Goal: Transaction & Acquisition: Purchase product/service

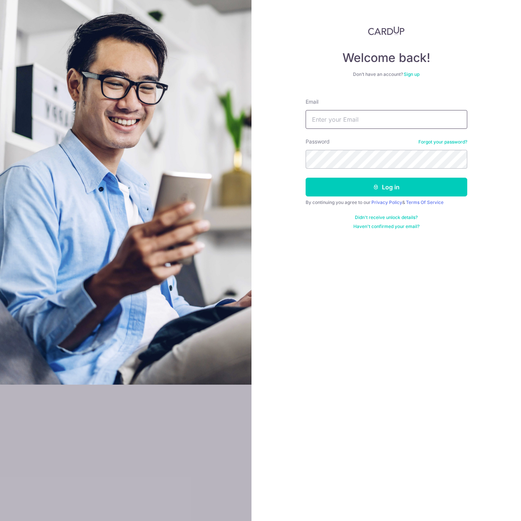
click at [341, 111] on input "Email" at bounding box center [387, 119] width 162 height 19
type input "cmcher@gmail.com"
click at [375, 188] on icon "submit" at bounding box center [376, 187] width 6 height 6
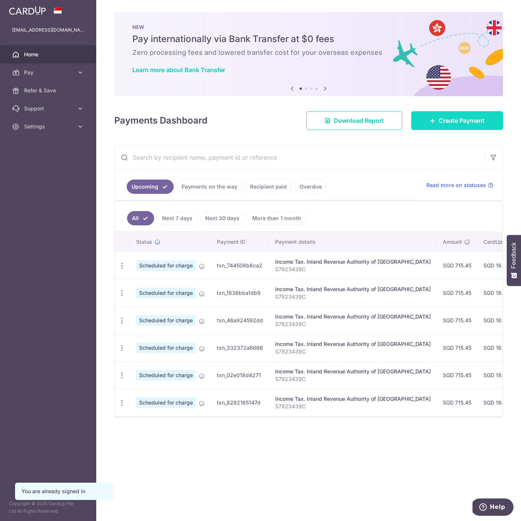
click at [442, 121] on span "Create Payment" at bounding box center [462, 120] width 46 height 9
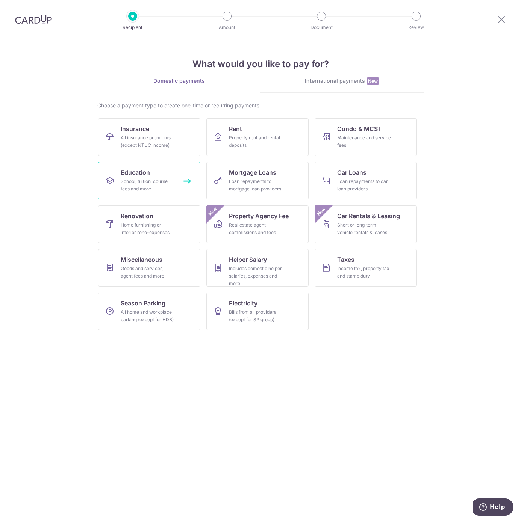
click at [148, 186] on div "School, tuition, course fees and more" at bounding box center [148, 185] width 54 height 15
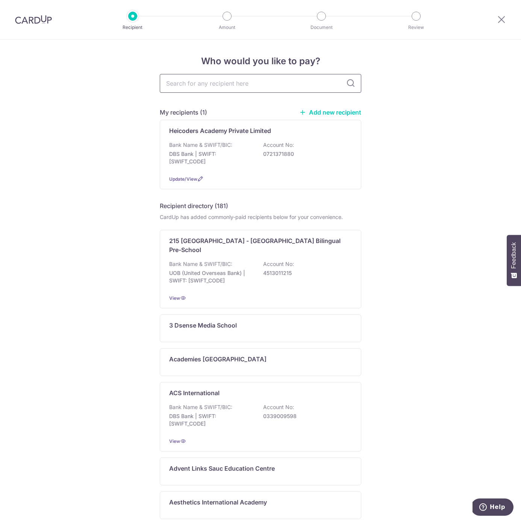
click at [189, 85] on input "text" at bounding box center [260, 83] width 201 height 19
paste input "Heicoders Academy Private Limited"
type input "Heicoders Academy Private Limited"
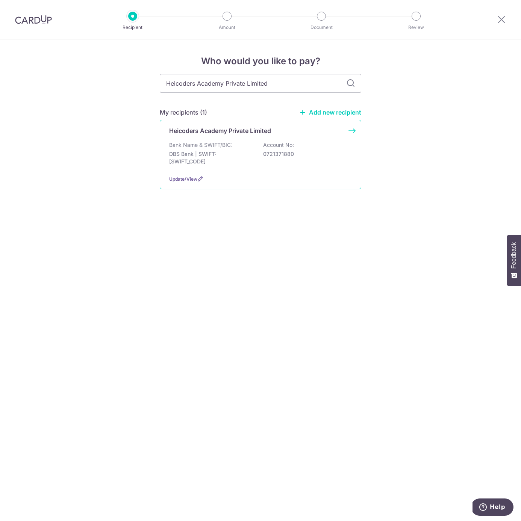
click at [259, 176] on div "Update/View" at bounding box center [260, 179] width 183 height 8
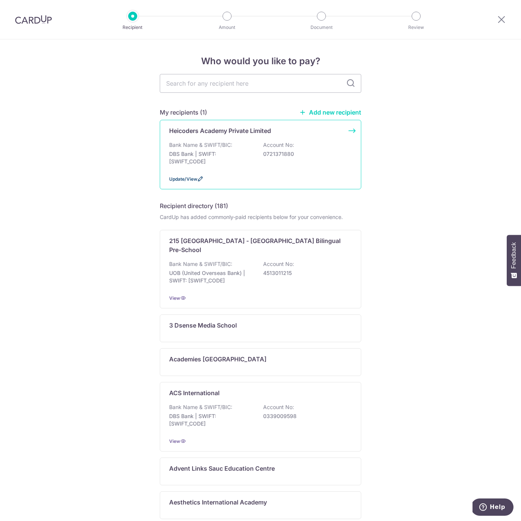
click at [195, 179] on span "Update/View" at bounding box center [183, 179] width 28 height 6
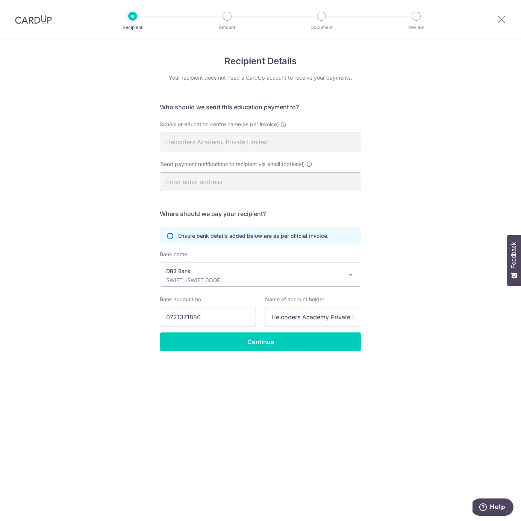
click at [285, 270] on p "DBS Bank" at bounding box center [254, 272] width 177 height 8
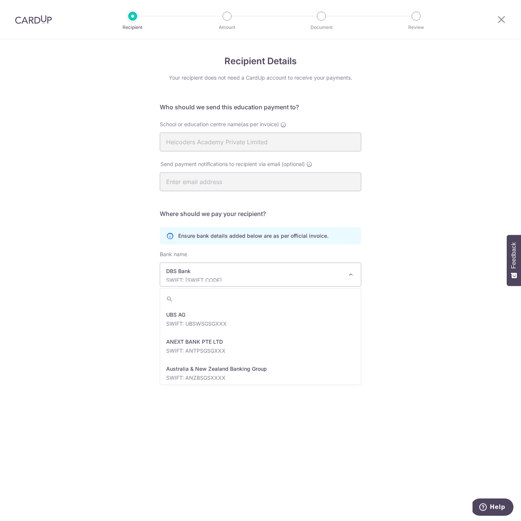
scroll to position [623, 0]
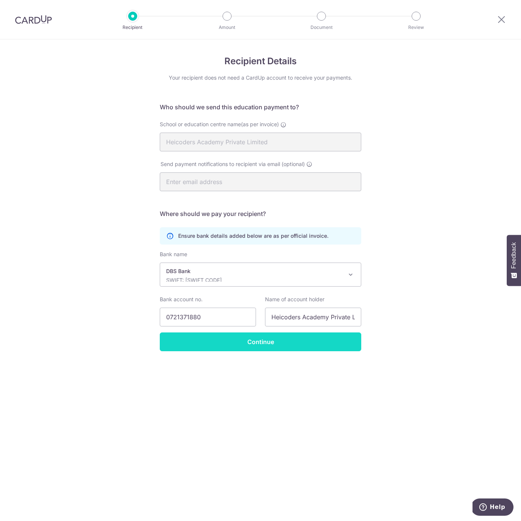
click at [232, 348] on input "Continue" at bounding box center [260, 342] width 201 height 19
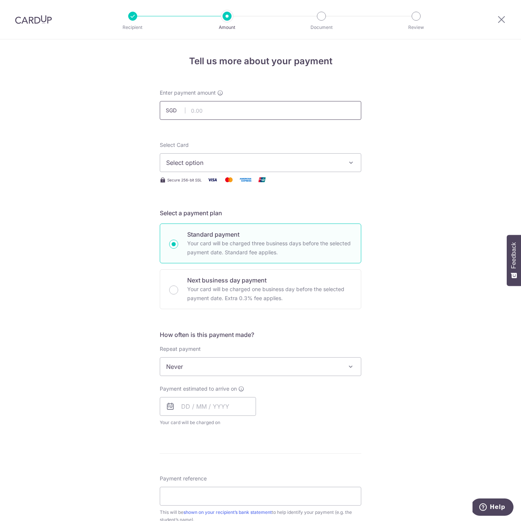
click at [197, 108] on input "text" at bounding box center [260, 110] width 201 height 19
type input "532.30"
click at [171, 167] on button "Select option" at bounding box center [260, 162] width 201 height 19
click at [177, 201] on span "Your Cards" at bounding box center [178, 201] width 24 height 8
click at [192, 165] on span "Select option" at bounding box center [253, 162] width 175 height 9
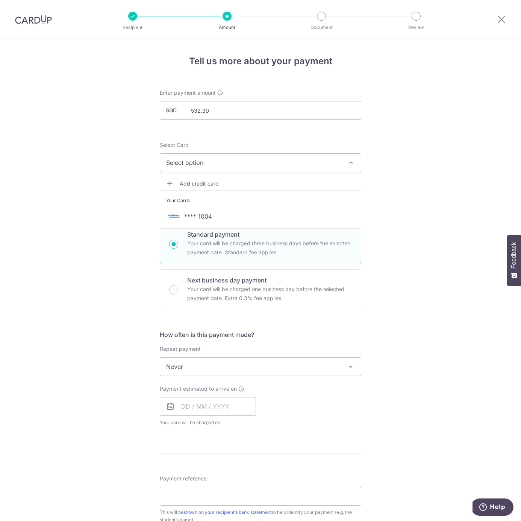
click at [180, 182] on span "Add credit card" at bounding box center [267, 184] width 175 height 8
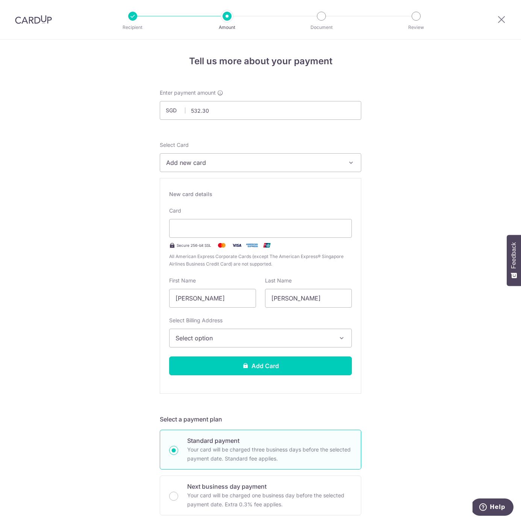
drag, startPoint x: 379, startPoint y: 311, endPoint x: 373, endPoint y: 306, distance: 7.3
click at [373, 306] on div "Tell us more about your payment Enter payment amount SGD 532.30 532.30 Select C…" at bounding box center [260, 482] width 521 height 886
click at [218, 300] on input "Chung Meng" at bounding box center [212, 298] width 87 height 19
click at [236, 344] on button "Select option" at bounding box center [260, 338] width 183 height 19
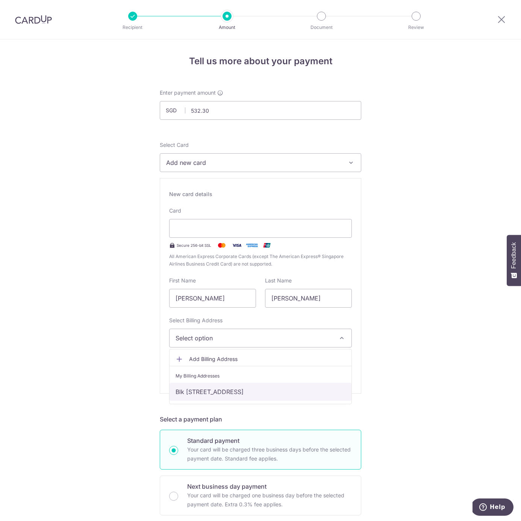
click at [243, 395] on link "Blk 106 #12-115, Pasir Ris Street 12, Singapore, Singapore-510106" at bounding box center [261, 392] width 182 height 18
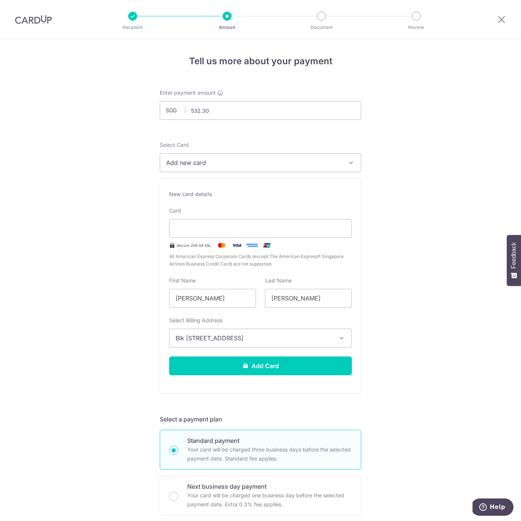
click at [429, 368] on div "Tell us more about your payment Enter payment amount SGD 532.30 532.30 Select C…" at bounding box center [260, 482] width 521 height 886
drag, startPoint x: 311, startPoint y: 369, endPoint x: 344, endPoint y: 364, distance: 33.8
click at [311, 369] on button "Add Card" at bounding box center [260, 366] width 183 height 19
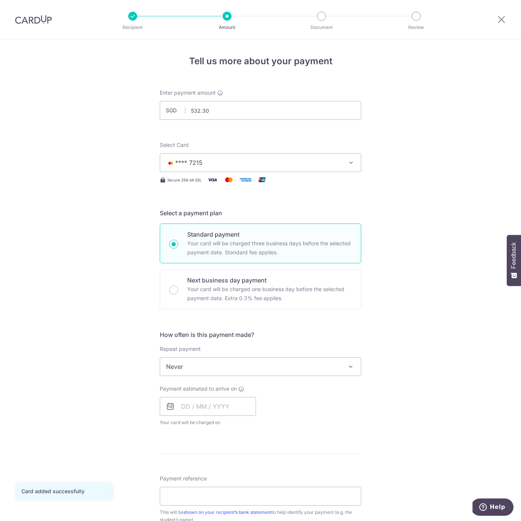
click at [231, 367] on span "Never" at bounding box center [260, 367] width 201 height 18
click at [284, 318] on form "Enter payment amount SGD 532.30 532.30 Card added successfully Select Card ****…" at bounding box center [260, 386] width 201 height 595
click at [322, 415] on div "Payment estimated to arrive on Your card will be charged on for the first payme…" at bounding box center [260, 405] width 211 height 41
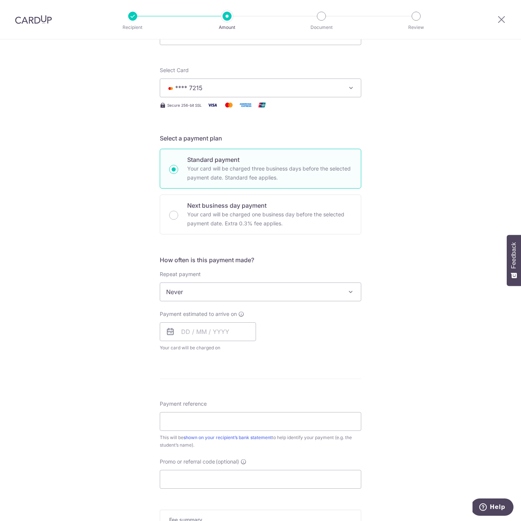
scroll to position [76, 0]
click at [241, 312] on icon at bounding box center [241, 314] width 6 height 6
click at [300, 347] on div "Payment estimated to arrive on Your card will be charged on for the first payme…" at bounding box center [260, 330] width 211 height 41
click at [189, 337] on input "text" at bounding box center [208, 331] width 96 height 19
drag, startPoint x: 333, startPoint y: 348, endPoint x: 252, endPoint y: 312, distance: 88.9
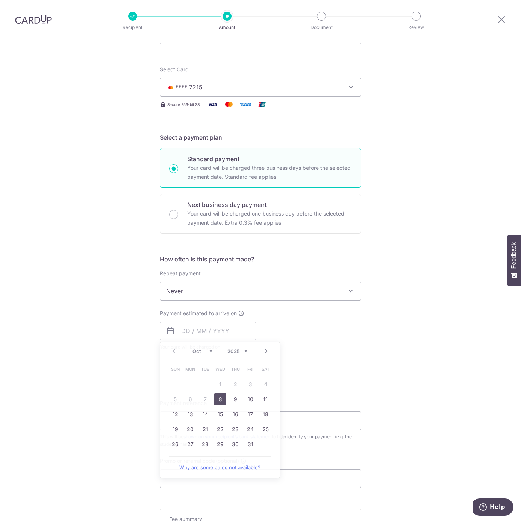
click at [332, 347] on div "Payment estimated to arrive on Prev Next Oct Nov Dec 2025 2026 2027 2028 2029 2…" at bounding box center [260, 330] width 211 height 41
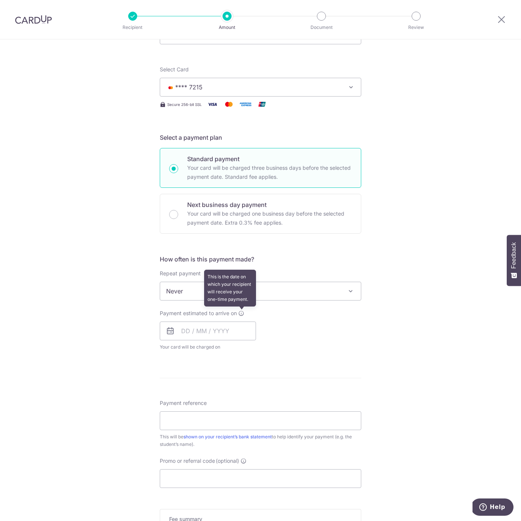
click at [238, 313] on icon at bounding box center [241, 314] width 6 height 6
click at [322, 329] on div "Payment estimated to arrive on Prev Next Oct Nov Dec 2025 2026 2027 2028 2029 2…" at bounding box center [260, 330] width 211 height 41
click at [185, 332] on input "text" at bounding box center [208, 331] width 96 height 19
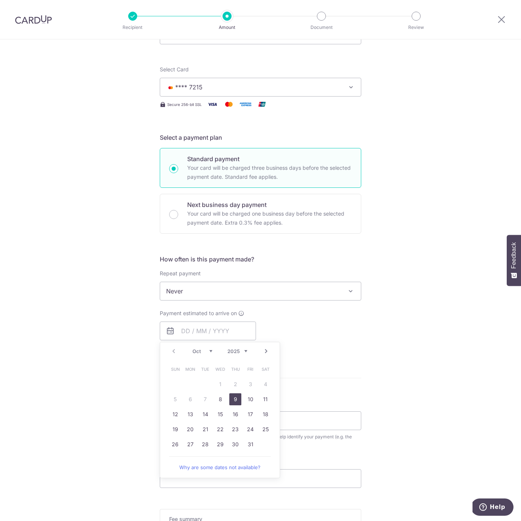
click at [235, 403] on link "9" at bounding box center [235, 400] width 12 height 12
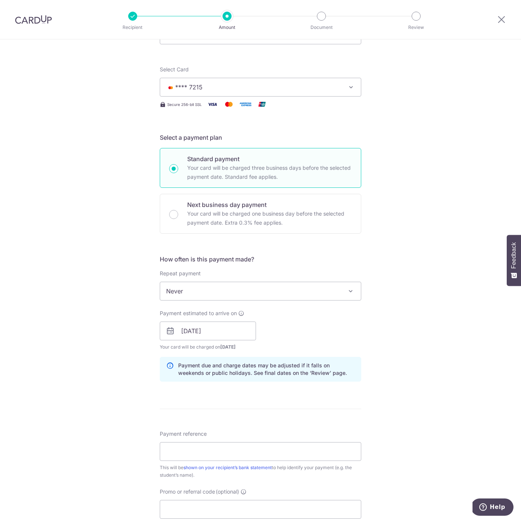
click at [329, 330] on div "Payment estimated to arrive on 09/10/2025 Prev Next Oct Nov Dec 2025 2026 2027 …" at bounding box center [260, 330] width 211 height 41
click at [316, 330] on div "Payment estimated to arrive on 09/10/2025 Prev Next Oct Nov Dec 2025 2026 2027 …" at bounding box center [260, 330] width 211 height 41
click at [188, 335] on input "09/10/2025" at bounding box center [208, 331] width 96 height 19
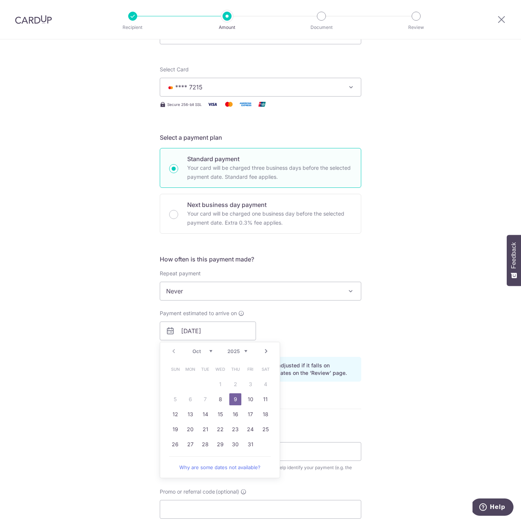
click at [307, 324] on div "Payment estimated to arrive on 09/10/2025 Prev Next Oct Nov Dec 2025 2026 2027 …" at bounding box center [260, 330] width 211 height 41
click at [183, 333] on input "09/10/2025" at bounding box center [208, 331] width 96 height 19
click at [345, 334] on div "Payment estimated to arrive on 09/10/2025 Prev Next Oct Nov Dec 2025 2026 2027 …" at bounding box center [260, 330] width 211 height 41
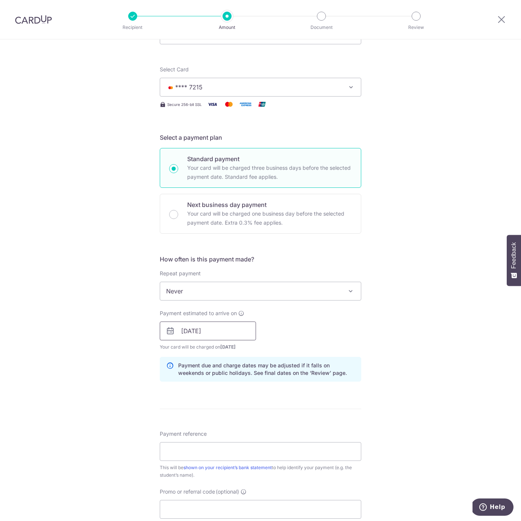
click at [187, 335] on input "09/10/2025" at bounding box center [208, 331] width 96 height 19
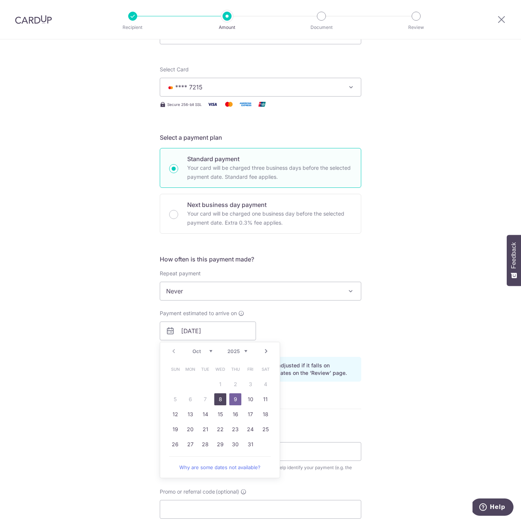
click at [216, 400] on link "8" at bounding box center [220, 400] width 12 height 12
type input "[DATE]"
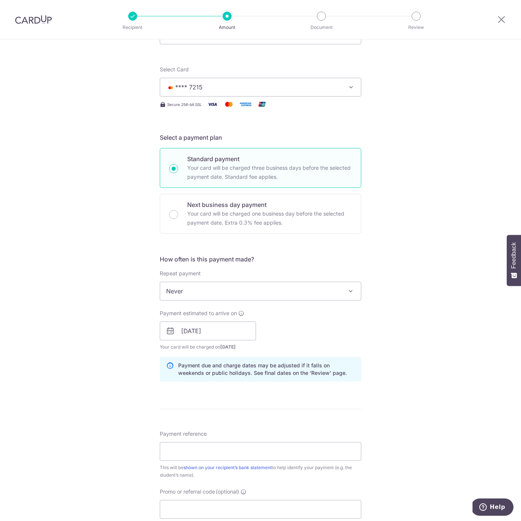
click at [367, 388] on div "Tell us more about your payment Enter payment amount SGD 532.30 532.30 Card add…" at bounding box center [260, 319] width 521 height 711
click at [61, 417] on div "Tell us more about your payment Enter payment amount SGD 532.30 532.30 Card add…" at bounding box center [260, 319] width 521 height 711
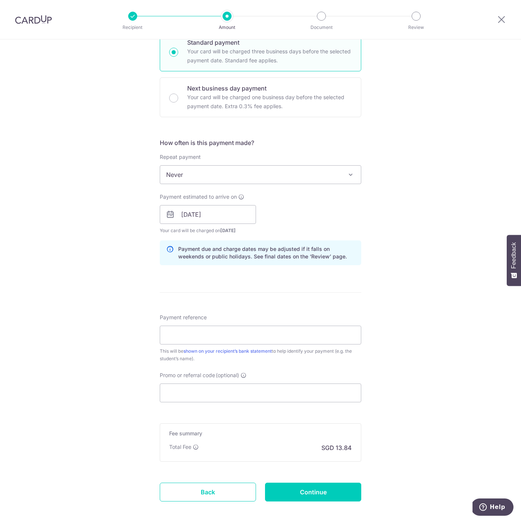
scroll to position [195, 0]
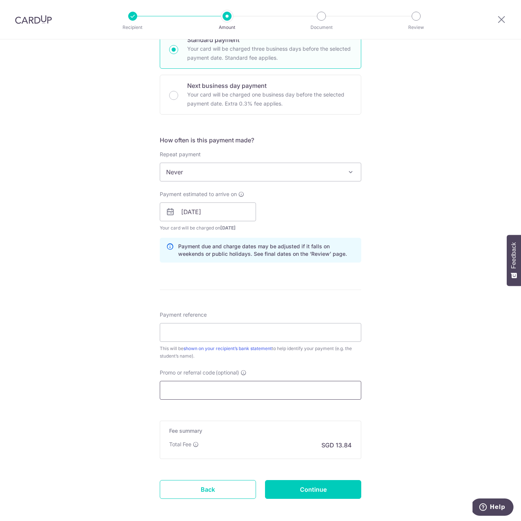
click at [188, 396] on input "Promo or referral code (optional)" at bounding box center [260, 390] width 201 height 19
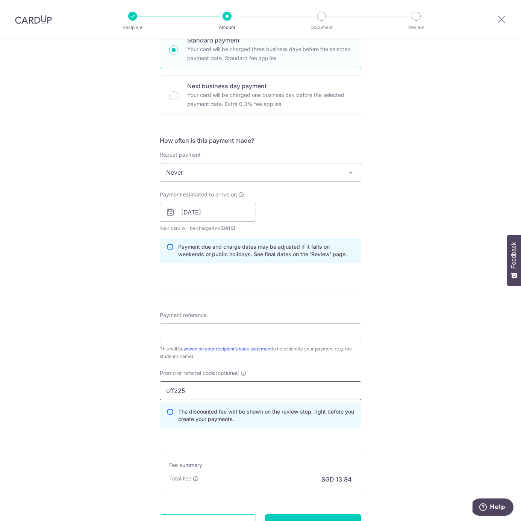
type input "off225"
click button "Add Card" at bounding box center [0, 0] width 0 height 0
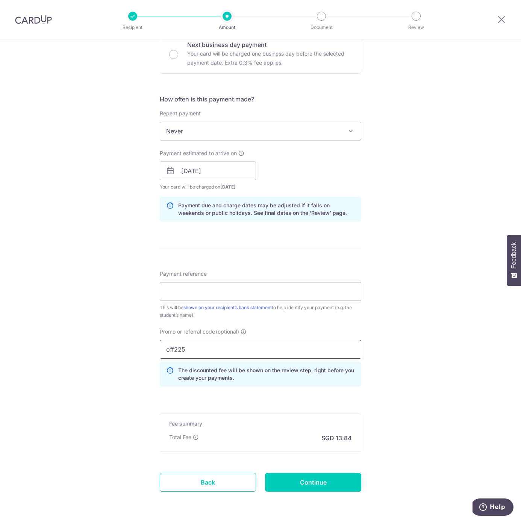
scroll to position [263, 0]
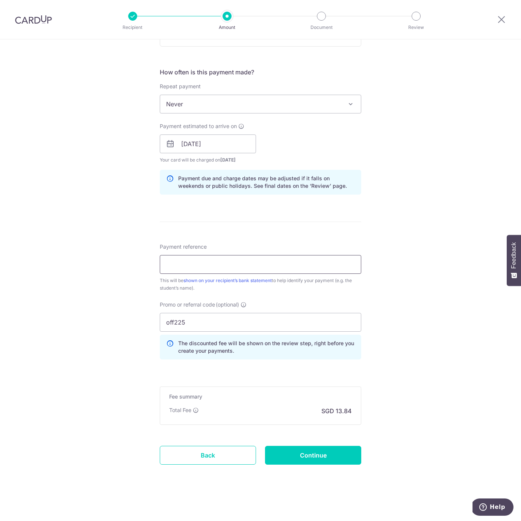
click at [187, 262] on input "Payment reference" at bounding box center [260, 264] width 201 height 19
type input "[PERSON_NAME] [PERSON_NAME]"
click at [73, 321] on div "Tell us more about your payment Enter payment amount SGD 532.30 532.30 Card add…" at bounding box center [260, 149] width 521 height 745
click at [195, 323] on input "off225" at bounding box center [260, 322] width 201 height 19
drag, startPoint x: 195, startPoint y: 323, endPoint x: 124, endPoint y: 321, distance: 71.1
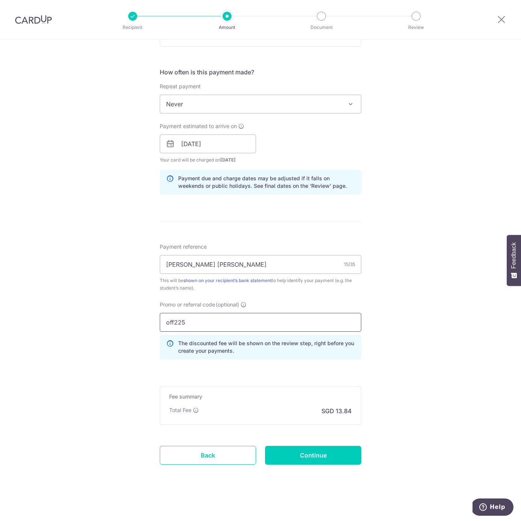
click at [124, 321] on div "Tell us more about your payment Enter payment amount SGD 532.30 532.30 Card add…" at bounding box center [260, 149] width 521 height 745
type input "OFF225"
click button "Add Card" at bounding box center [0, 0] width 0 height 0
click at [314, 457] on input "Continue" at bounding box center [313, 455] width 96 height 19
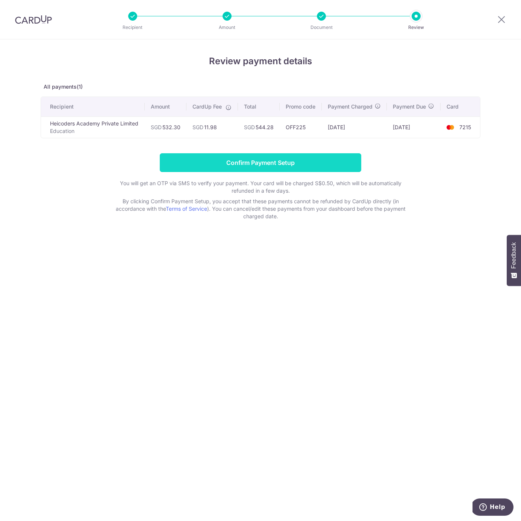
click at [219, 170] on input "Confirm Payment Setup" at bounding box center [260, 162] width 201 height 19
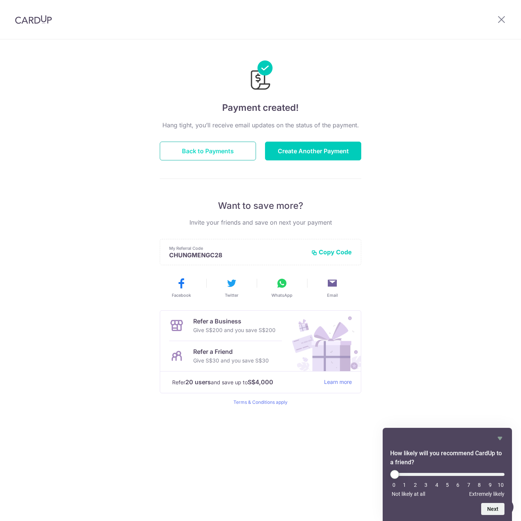
click at [218, 156] on button "Back to Payments" at bounding box center [208, 151] width 96 height 19
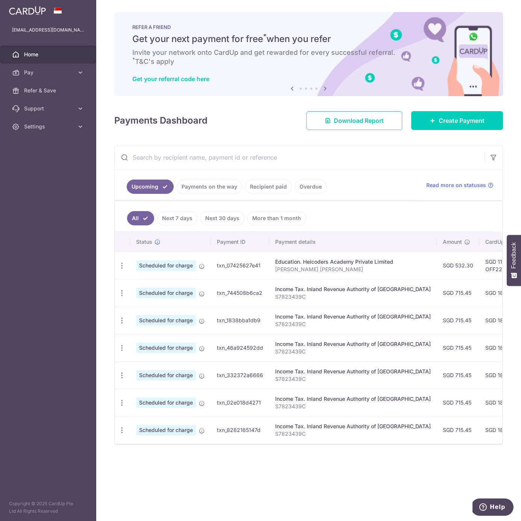
click at [265, 269] on td "txn_07425627e41" at bounding box center [240, 265] width 58 height 27
click at [122, 267] on icon "button" at bounding box center [122, 266] width 8 height 8
click at [67, 258] on aside "[EMAIL_ADDRESS][DOMAIN_NAME] Home Pay Payments Recipients Cards Refer & Save Su…" at bounding box center [48, 260] width 96 height 521
